Goal: Navigation & Orientation: Find specific page/section

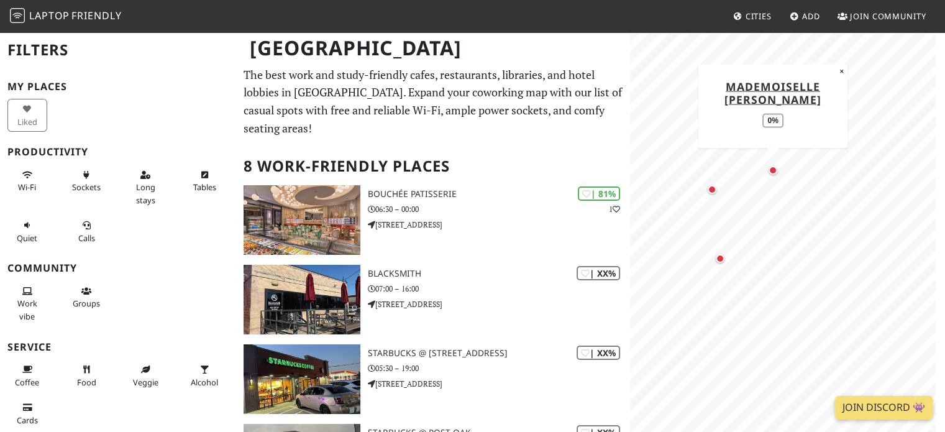
click at [772, 169] on div "Map marker" at bounding box center [773, 170] width 9 height 9
